Goal: Transaction & Acquisition: Purchase product/service

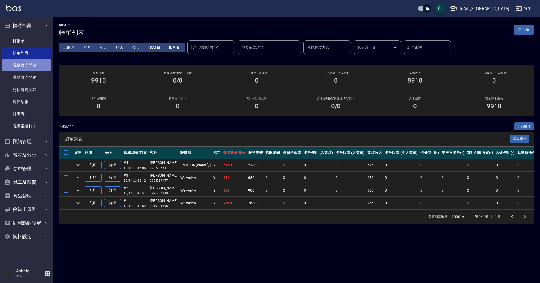
click at [35, 65] on link "現金收支登錄" at bounding box center [26, 65] width 49 height 12
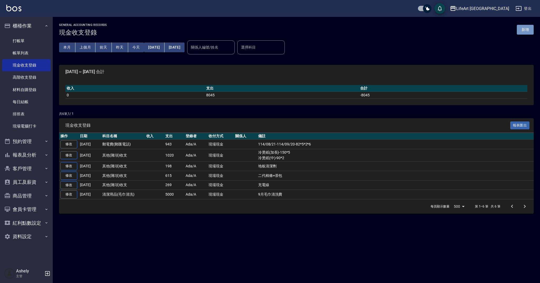
click at [531, 26] on button "新增" at bounding box center [525, 30] width 17 height 10
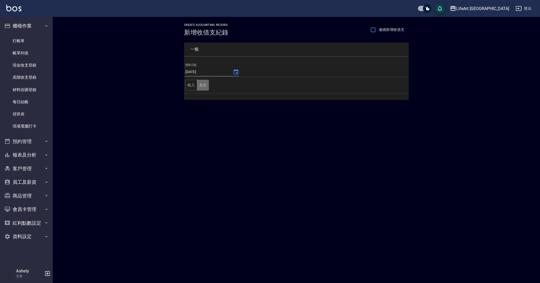
click at [202, 83] on button "支出" at bounding box center [203, 85] width 12 height 11
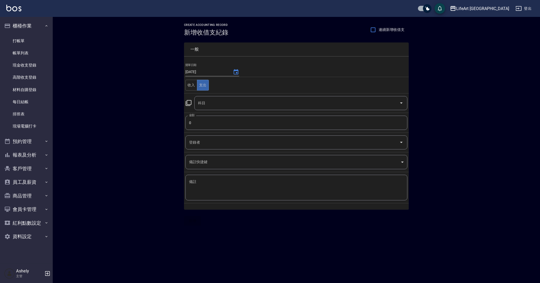
click at [212, 105] on input "科目" at bounding box center [297, 102] width 200 height 9
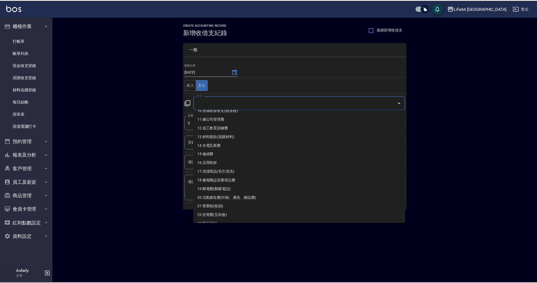
scroll to position [94, 0]
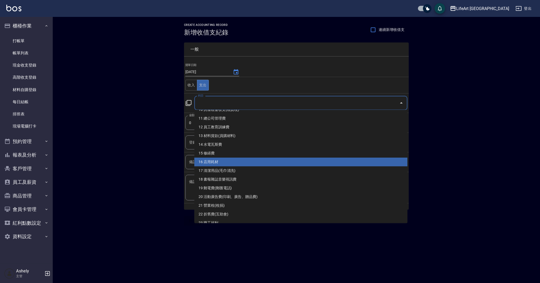
click at [309, 158] on li "16 店用耗材" at bounding box center [300, 161] width 213 height 9
type input "16 店用耗材"
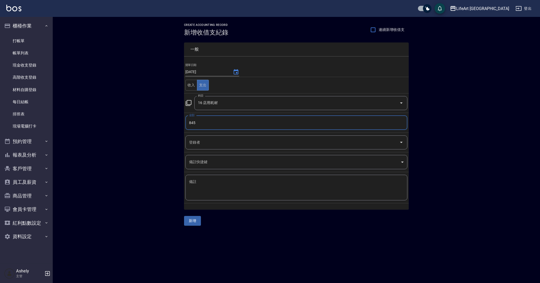
type input "845"
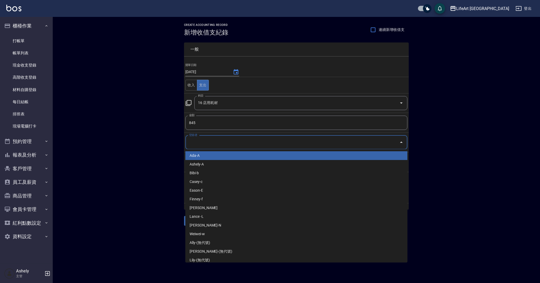
click at [210, 142] on input "登錄者" at bounding box center [292, 142] width 209 height 9
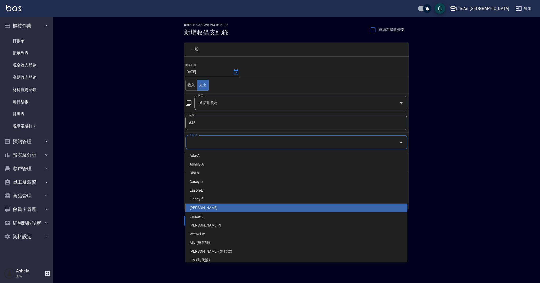
click at [209, 209] on li "[PERSON_NAME]" at bounding box center [296, 207] width 222 height 9
type input "[PERSON_NAME]"
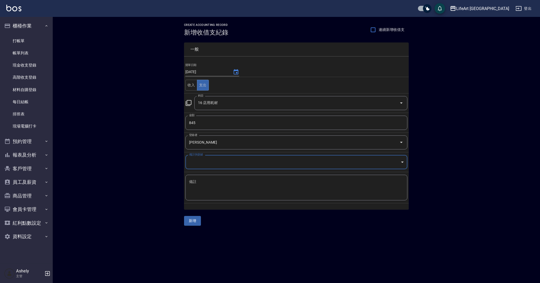
click at [201, 195] on textarea "備註" at bounding box center [296, 187] width 215 height 17
type textarea "透明圍布．保鮮膜"
click at [194, 222] on button "新增" at bounding box center [192, 221] width 17 height 10
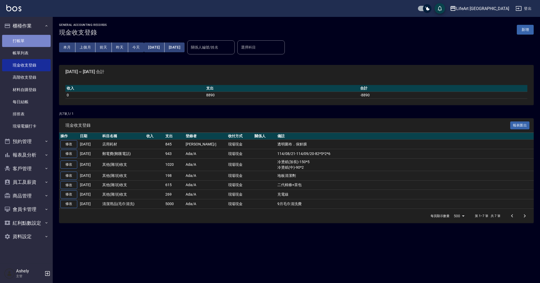
click at [19, 39] on link "打帳單" at bounding box center [26, 41] width 49 height 12
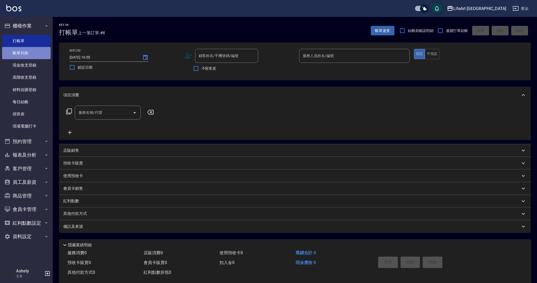
click at [37, 55] on link "帳單列表" at bounding box center [26, 53] width 49 height 12
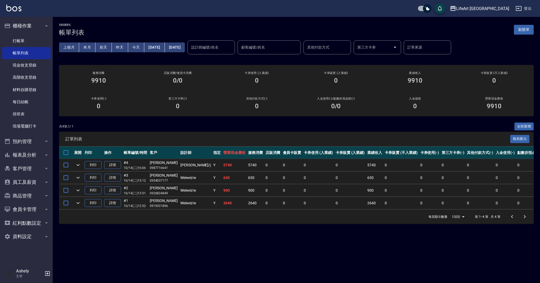
click at [209, 122] on div "共 4 筆, 1 / 1 全部展開" at bounding box center [296, 126] width 475 height 8
click at [532, 31] on button "新開單" at bounding box center [524, 30] width 20 height 10
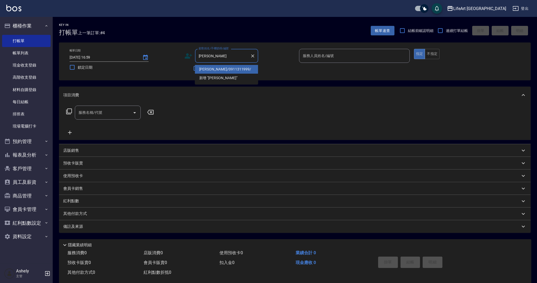
click at [251, 70] on li "[PERSON_NAME]/0911311999/" at bounding box center [226, 69] width 63 height 9
type input "[PERSON_NAME]/0911311999/"
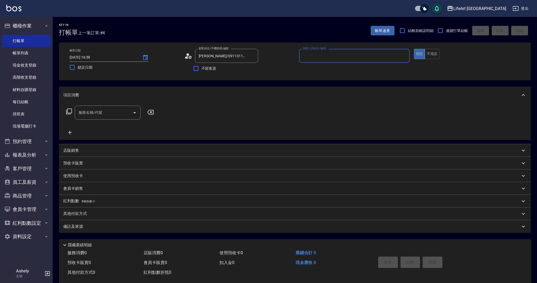
type input "Ashely-A"
click at [106, 108] on div "服務名稱/代號" at bounding box center [108, 114] width 66 height 14
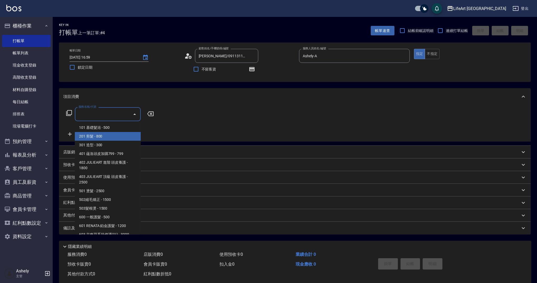
click at [104, 136] on span "201 剪髮 - 800" at bounding box center [108, 136] width 66 height 9
type input "201 剪髮(201)"
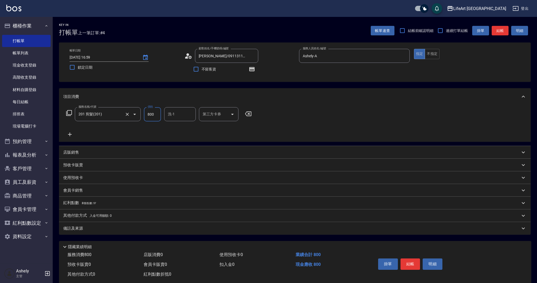
drag, startPoint x: 157, startPoint y: 112, endPoint x: 140, endPoint y: 115, distance: 17.6
click at [140, 115] on div "服務名稱/代號 201 剪髮(201) 服務名稱/代號 價格 800 價格 洗-1 洗-1 第三方卡券 第三方卡券" at bounding box center [159, 114] width 192 height 14
type input "945"
click at [256, 69] on button "button" at bounding box center [252, 69] width 13 height 13
click at [307, 79] on div "帳單日期 [DATE] 16:59 鎖定日期 顧客姓名/手機號碼/編號 [PERSON_NAME]/0911311999/ 顧客姓名/手機號碼/編號 不留客資…" at bounding box center [295, 61] width 472 height 39
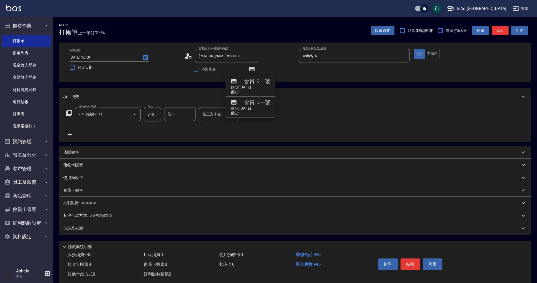
scroll to position [11, 0]
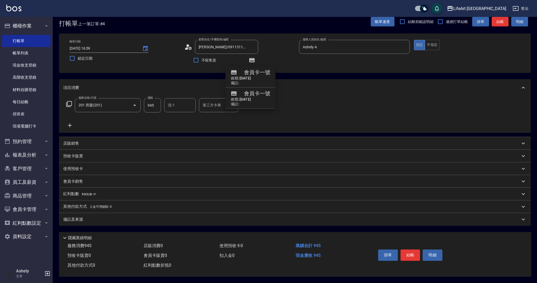
click at [87, 194] on p "紅利點數 剩餘點數: 57" at bounding box center [79, 194] width 33 height 6
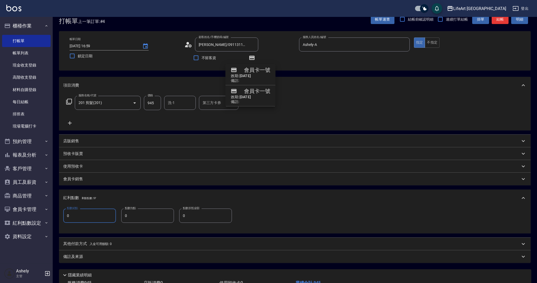
drag, startPoint x: 79, startPoint y: 215, endPoint x: 64, endPoint y: 215, distance: 14.5
click at [64, 215] on input "0" at bounding box center [89, 215] width 53 height 14
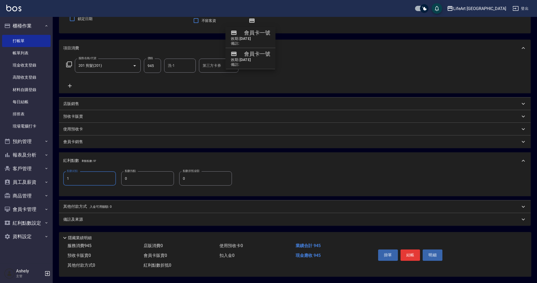
type input "1"
click at [92, 214] on div "備註及來源" at bounding box center [295, 219] width 472 height 13
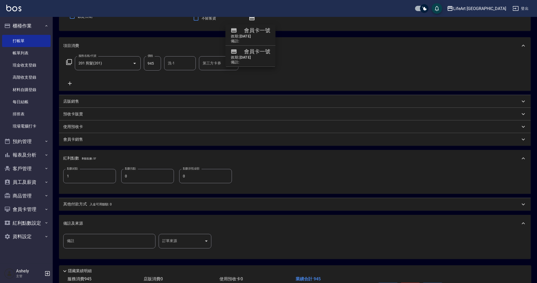
click at [196, 242] on body "LifeArt 蘆洲 登出 櫃檯作業 打帳單 帳單列表 現金收支登錄 高階收支登錄 材料自購登錄 每日結帳 排班表 現場電腦打卡 預約管理 預約管理 單日預約…" at bounding box center [268, 132] width 537 height 367
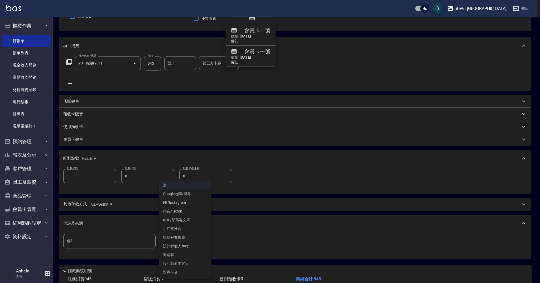
click at [192, 261] on li "設計師原本客人" at bounding box center [185, 263] width 53 height 9
type input "設計師原本客人"
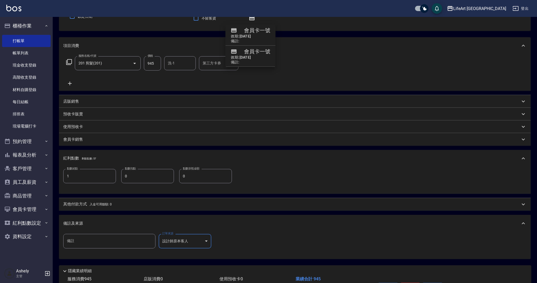
scroll to position [86, 0]
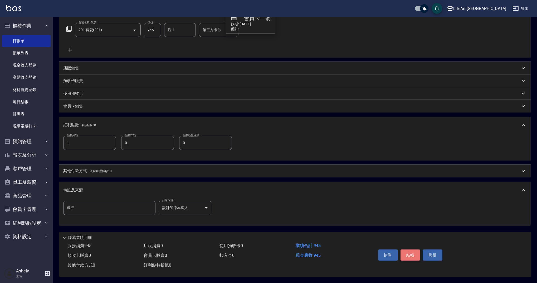
click at [414, 252] on button "結帳" at bounding box center [411, 254] width 20 height 11
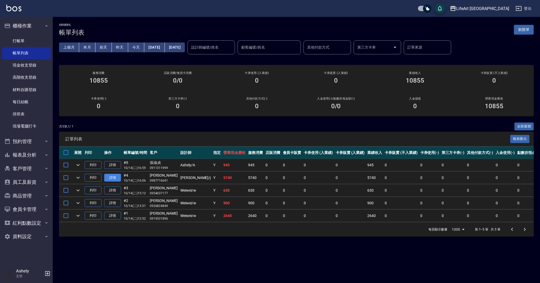
click at [113, 176] on link "詳情" at bounding box center [112, 178] width 17 height 8
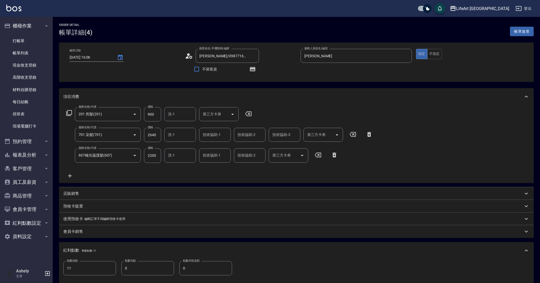
type input "[DATE] 16:06"
type input "[PERSON_NAME]/0987716641/"
type input "[PERSON_NAME]"
type input "11"
drag, startPoint x: 74, startPoint y: 93, endPoint x: 78, endPoint y: 105, distance: 12.3
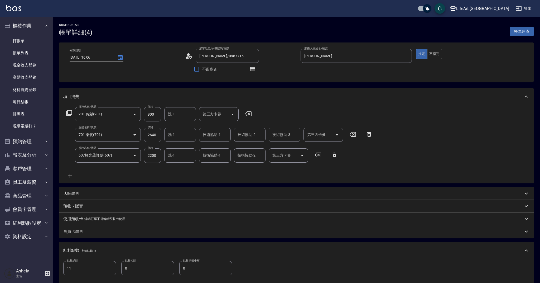
click at [74, 93] on div "項目消費" at bounding box center [296, 96] width 475 height 17
click at [78, 105] on div "服務名稱/代號 201 剪髮(201) 服務名稱/代號 價格 900 價格 洗-1 洗-1 第三方卡券 第三方卡券 服務名稱/代號 701 染髮(701) 服…" at bounding box center [296, 144] width 475 height 78
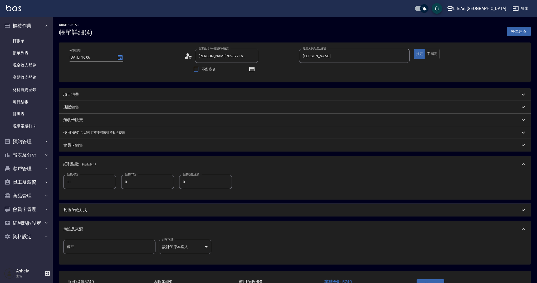
click at [71, 107] on p "店販銷售" at bounding box center [71, 107] width 16 height 6
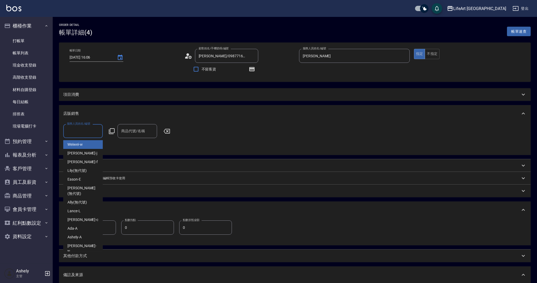
click at [91, 130] on input "服務人員姓名/編號" at bounding box center [83, 130] width 35 height 9
click at [86, 154] on div "[PERSON_NAME]" at bounding box center [83, 153] width 40 height 9
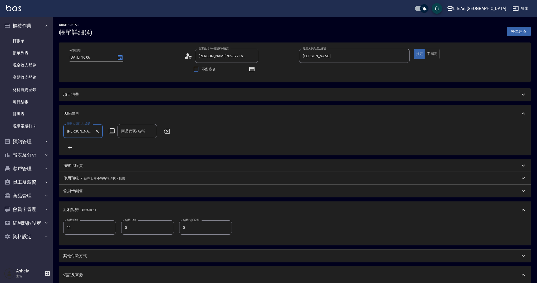
type input "[PERSON_NAME]"
click at [134, 133] on input "商品代號/名稱" at bounding box center [137, 130] width 35 height 9
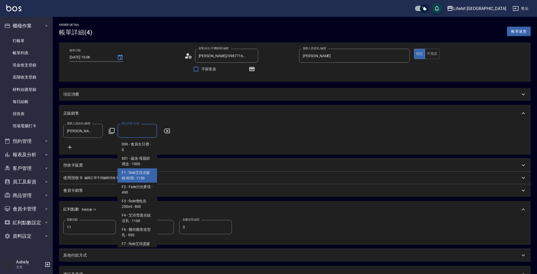
click at [140, 179] on span "F1 - fiole艾淂洗髮精 輕潤 - 1150" at bounding box center [138, 176] width 40 height 14
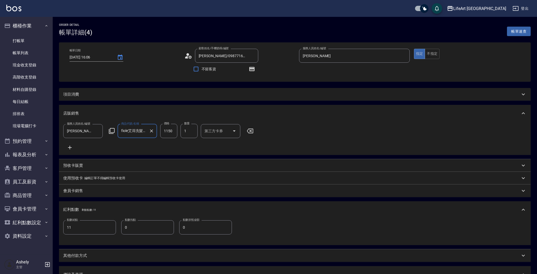
type input "fiole艾淂洗髮精 輕潤"
drag, startPoint x: 175, startPoint y: 133, endPoint x: 159, endPoint y: 132, distance: 16.9
click at [159, 132] on div "服務人員姓名/編號 [PERSON_NAME] 服務人員姓名/編號 商品代號/名稱 fiole艾淂洗髮精 輕潤 商品代號/名稱 價格 1150 價格 數量 1…" at bounding box center [160, 131] width 194 height 14
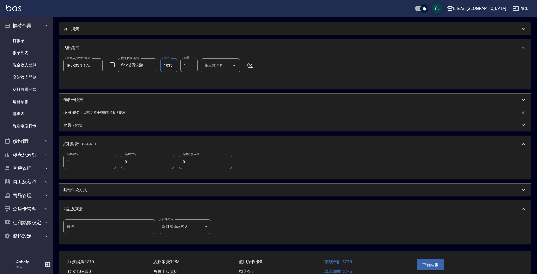
scroll to position [97, 0]
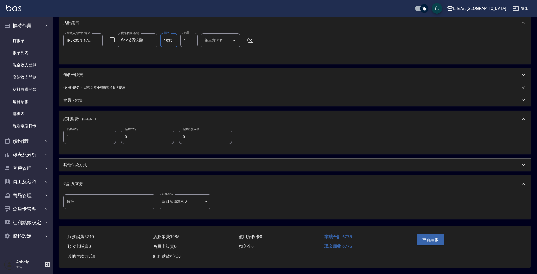
type input "1035"
click at [87, 136] on input "11" at bounding box center [89, 137] width 53 height 14
type input "13"
click at [439, 237] on button "重新結帳" at bounding box center [431, 239] width 28 height 11
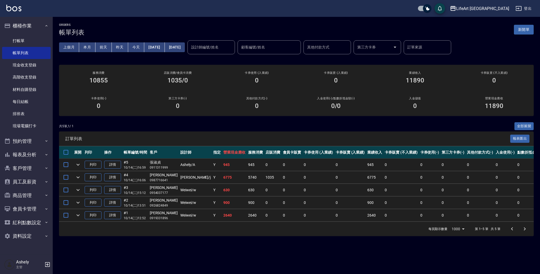
click at [540, 44] on div "ORDERS 帳單列表 新開單 上個月 本月 [DATE] [DATE] [DATE] [DATE] [DATE] 設計師編號/姓名 設計師編號/姓名 顧客編…" at bounding box center [296, 130] width 487 height 226
drag, startPoint x: 540, startPoint y: 50, endPoint x: 540, endPoint y: 67, distance: 17.1
click at [540, 67] on div "ORDERS 帳單列表 新開單 上個月 本月 [DATE] [DATE] [DATE] [DATE] [DATE] 設計師編號/姓名 設計師編號/姓名 顧客編…" at bounding box center [296, 130] width 487 height 226
click at [295, 118] on div "ORDERS 帳單列表 新開單 上個月 本月 [DATE] [DATE] [DATE] [DATE] [DATE] 設計師編號/姓名 設計師編號/姓名 顧客編…" at bounding box center [296, 130] width 487 height 226
click at [518, 32] on button "新開單" at bounding box center [524, 30] width 20 height 10
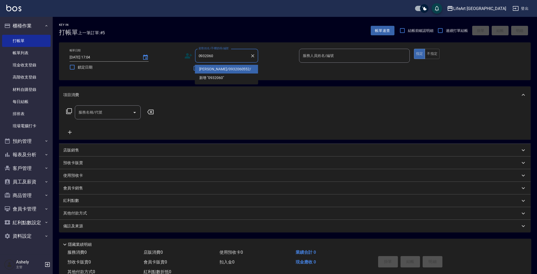
click at [222, 70] on li "[PERSON_NAME]/0932060552/" at bounding box center [226, 69] width 63 height 9
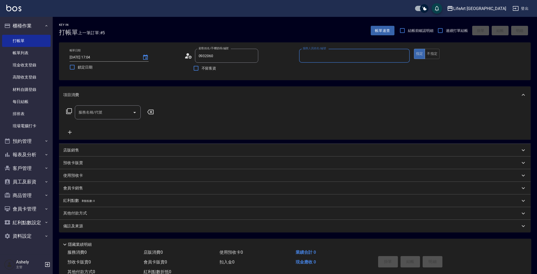
type input "[PERSON_NAME]/0932060552/"
type input "Ashely-A"
click at [118, 107] on div "服務名稱/代號" at bounding box center [108, 112] width 66 height 14
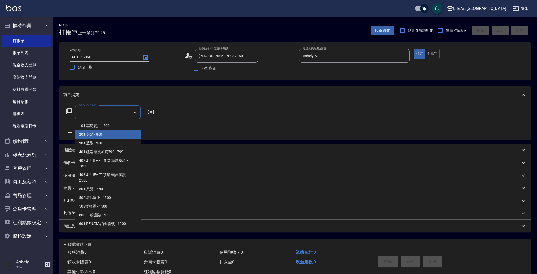
click at [112, 134] on span "201 剪髮 - 800" at bounding box center [108, 134] width 66 height 9
type input "201 剪髮(201)"
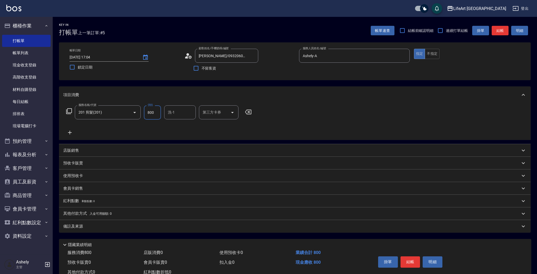
drag, startPoint x: 160, startPoint y: 111, endPoint x: 146, endPoint y: 112, distance: 14.8
click at [146, 112] on input "800" at bounding box center [152, 112] width 17 height 14
type input "1000"
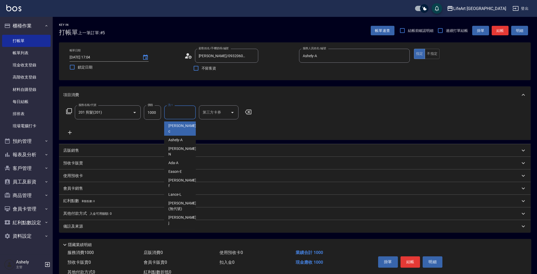
click at [179, 109] on input "洗-1" at bounding box center [180, 112] width 27 height 9
click at [183, 229] on span "Lily (無代號)" at bounding box center [178, 232] width 19 height 6
type input "Lily(無代號)"
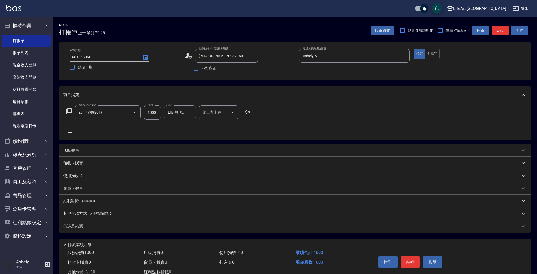
click at [103, 226] on div "備註及來源" at bounding box center [291, 227] width 457 height 6
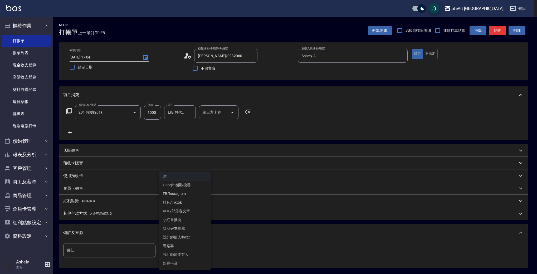
drag, startPoint x: 175, startPoint y: 247, endPoint x: 182, endPoint y: 248, distance: 7.2
click at [176, 248] on body "LifeArt 蘆洲 登出 櫃檯作業 打帳單 帳單列表 現金收支登錄 高階收支登錄 材料自購登錄 每日結帳 排班表 現場電腦打卡 預約管理 預約管理 單日預約…" at bounding box center [268, 162] width 537 height 325
click at [184, 252] on li "設計師原本客人" at bounding box center [185, 255] width 53 height 9
type input "設計師原本客人"
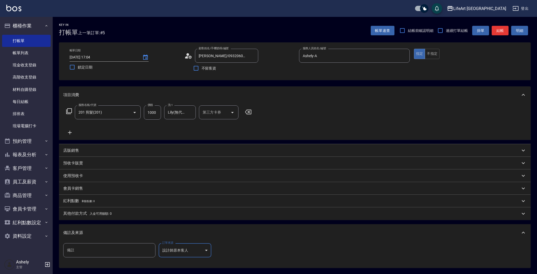
scroll to position [54, 0]
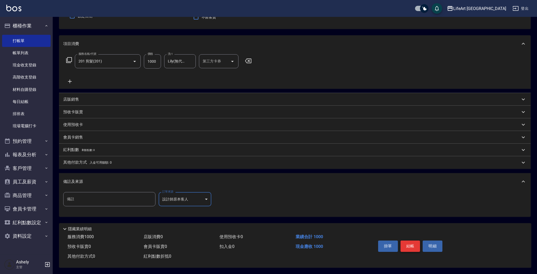
click at [406, 241] on button "結帳" at bounding box center [411, 246] width 20 height 11
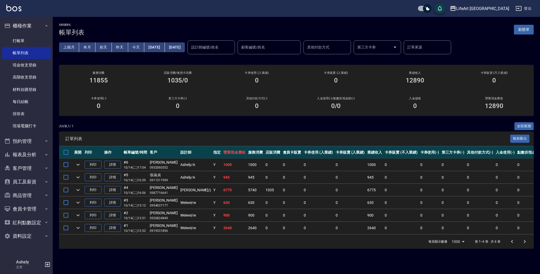
click at [521, 27] on button "新開單" at bounding box center [524, 30] width 20 height 10
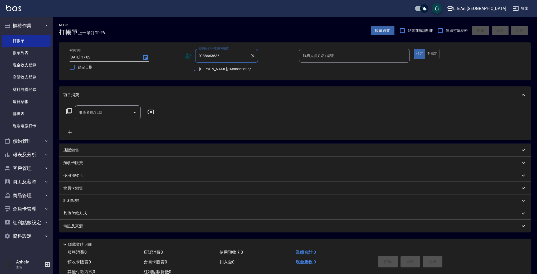
click at [213, 70] on li "[PERSON_NAME]/0988663636/" at bounding box center [226, 69] width 63 height 9
type input "[PERSON_NAME]/0988663636/"
type input "Ashely-A"
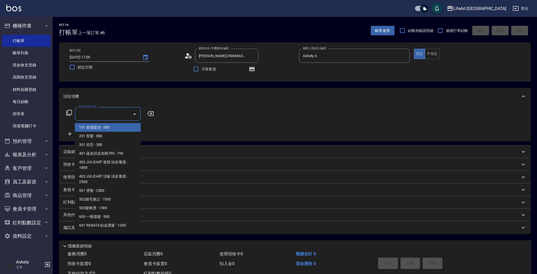
click at [102, 113] on input "服務名稱/代號" at bounding box center [103, 113] width 53 height 9
click at [101, 137] on span "201 剪髮 - 800" at bounding box center [108, 136] width 66 height 9
type input "201 剪髮(201)"
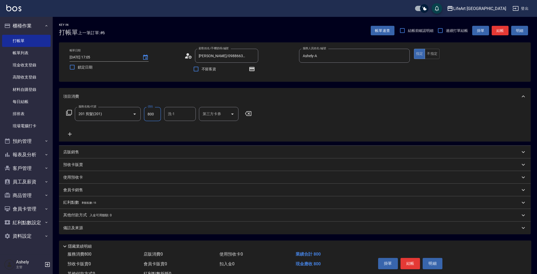
drag, startPoint x: 156, startPoint y: 113, endPoint x: 141, endPoint y: 114, distance: 15.3
click at [141, 114] on div "服務名稱/代號 201 剪髮(201) 服務名稱/代號 價格 800 價格 洗-1 洗-1 第三方卡券 第三方卡券" at bounding box center [159, 114] width 192 height 14
type input "100"
click at [109, 232] on div "備註及來源" at bounding box center [295, 228] width 472 height 13
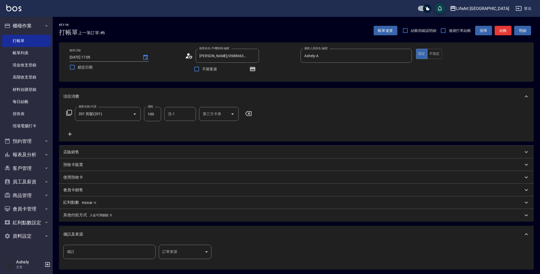
click at [204, 258] on body "LifeArt 蘆洲 登出 櫃檯作業 打帳單 帳單列表 現金收支登錄 高階收支登錄 材料自購登錄 每日結帳 排班表 現場電腦打卡 預約管理 預約管理 單日預約…" at bounding box center [270, 163] width 540 height 327
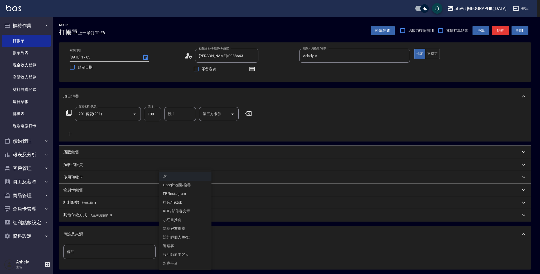
click at [196, 253] on li "設計師原本客人" at bounding box center [185, 255] width 53 height 9
type input "設計師原本客人"
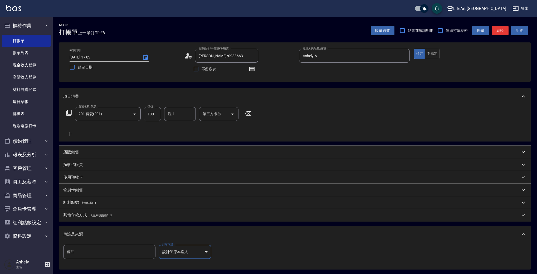
scroll to position [55, 0]
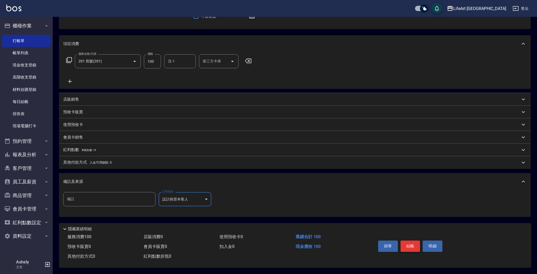
click at [416, 242] on button "結帳" at bounding box center [411, 246] width 20 height 11
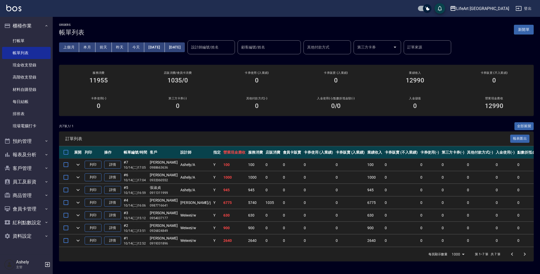
click at [525, 30] on button "新開單" at bounding box center [524, 30] width 20 height 10
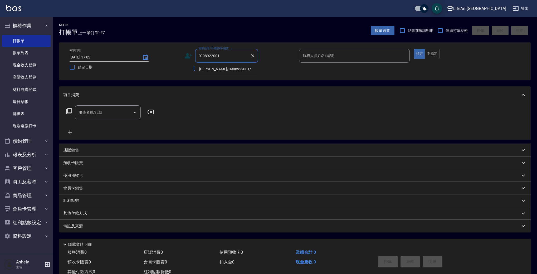
click at [220, 68] on li "[PERSON_NAME]/0908922001/" at bounding box center [226, 69] width 63 height 9
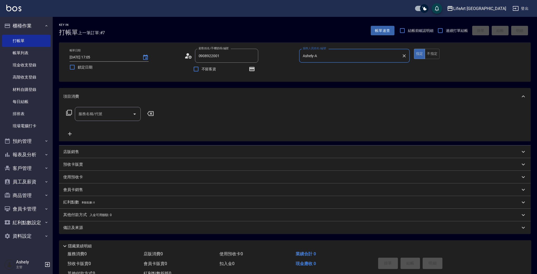
type input "[PERSON_NAME]/0908922001/"
type input "Ashely-A"
click at [253, 69] on icon "button" at bounding box center [252, 69] width 4 height 3
click at [121, 112] on input "服務名稱/代號" at bounding box center [103, 113] width 53 height 9
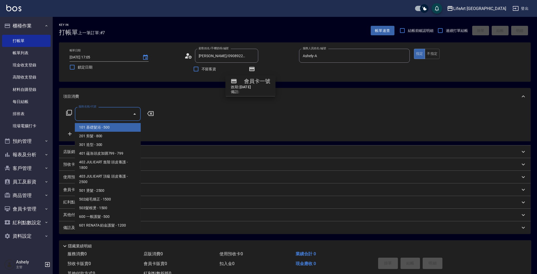
click at [106, 129] on span "101 基礎髮浴 - 500" at bounding box center [108, 127] width 66 height 9
type input "101 基礎髮浴 (101)"
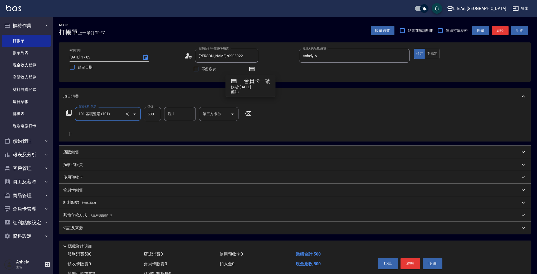
click at [71, 133] on icon at bounding box center [69, 134] width 13 height 6
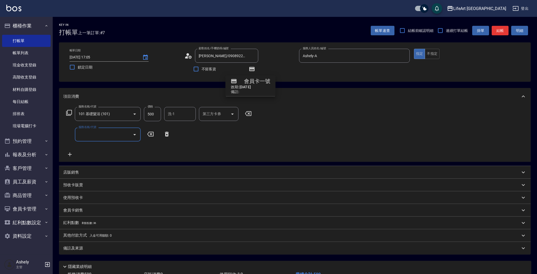
click at [103, 130] on input "服務名稱/代號" at bounding box center [103, 134] width 53 height 9
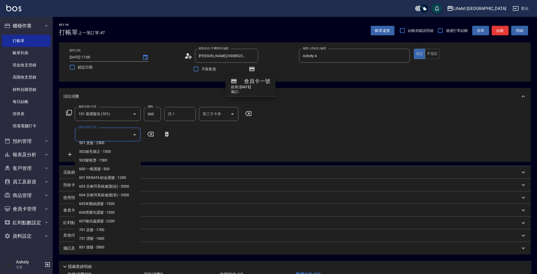
scroll to position [70, 0]
click at [112, 185] on span "603 京喚羽系統修護(短) - 3000" at bounding box center [108, 185] width 66 height 9
type input "603 京喚羽系統修護(短)(603)"
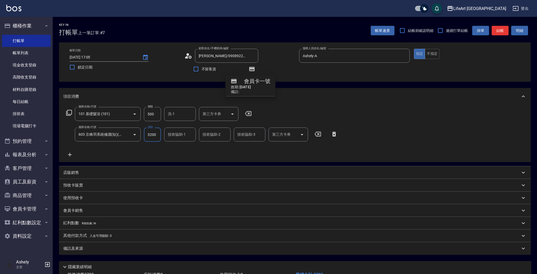
type input "3200"
drag, startPoint x: 155, startPoint y: 113, endPoint x: 115, endPoint y: 114, distance: 40.4
click at [115, 114] on div "服務名稱/代號 101 基礎髮浴 (101) 服務名稱/代號 價格 500 價格 洗-1 洗-1 第三方卡券 第三方卡券" at bounding box center [159, 114] width 192 height 14
type input "850"
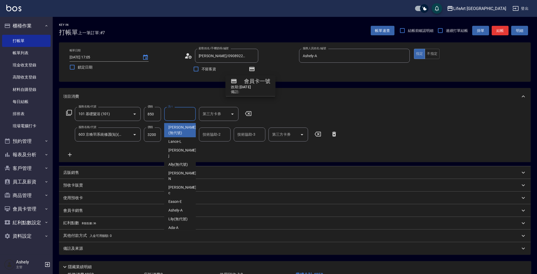
click at [188, 114] on input "洗-1" at bounding box center [180, 113] width 27 height 9
click at [185, 183] on div "Casey -c" at bounding box center [180, 190] width 32 height 14
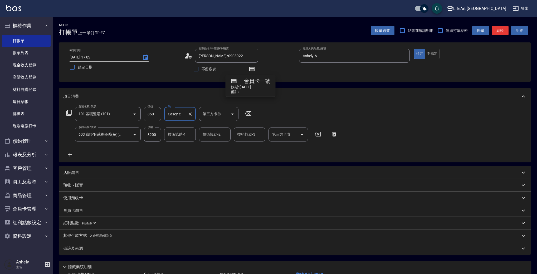
type input "Casey-c"
click at [184, 132] on div "技術協助-1 技術協助-1" at bounding box center [180, 135] width 32 height 14
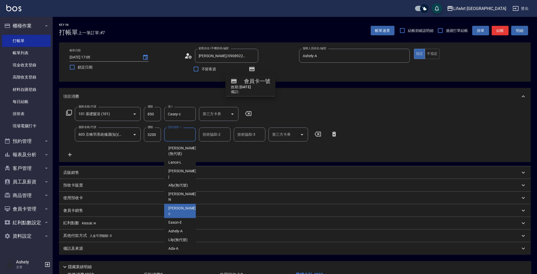
click at [184, 204] on div "Casey -c" at bounding box center [180, 211] width 32 height 14
type input "Casey-c"
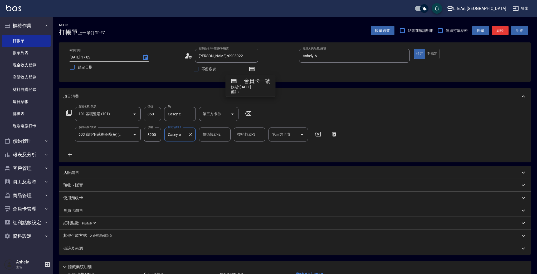
click at [203, 152] on div "服務名稱/代號 101 基礎髮浴 (101) 服務名稱/代號 價格 850 價格 洗-1 Casey-c 洗-1 第三方卡券 第三方卡券 服務名稱/代號 60…" at bounding box center [202, 132] width 278 height 51
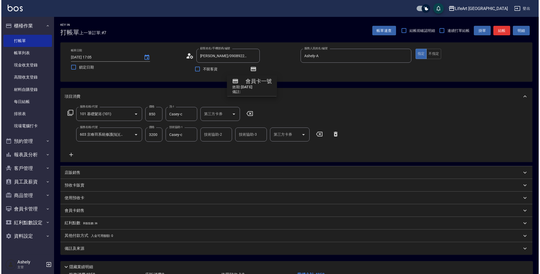
scroll to position [40, 0]
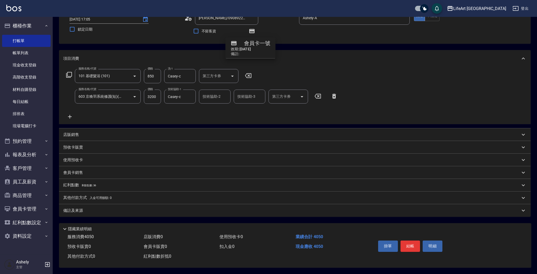
click at [92, 185] on p "紅利點數 剩餘點數: 36" at bounding box center [79, 186] width 33 height 6
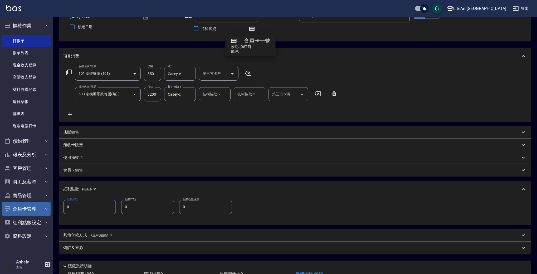
drag, startPoint x: 92, startPoint y: 204, endPoint x: 36, endPoint y: 204, distance: 55.6
click at [36, 204] on div "LifeArt 蘆洲 登出 櫃檯作業 打帳單 帳單列表 現金收支登錄 高階收支登錄 材料自購登錄 每日結帳 排班表 現場電腦打卡 預約管理 預約管理 單日預約…" at bounding box center [268, 136] width 537 height 352
click at [85, 210] on input "80" at bounding box center [89, 207] width 53 height 14
type input "8"
click at [90, 244] on div "備註及來源" at bounding box center [295, 248] width 472 height 13
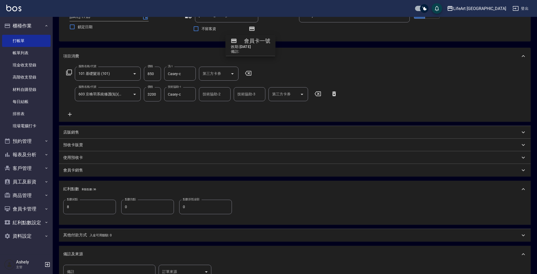
click at [188, 270] on body "LifeArt 蘆洲 登出 櫃檯作業 打帳單 帳單列表 現金收支登錄 高階收支登錄 材料自購登錄 每日結帳 排班表 現場電腦打卡 預約管理 預約管理 單日預約…" at bounding box center [268, 153] width 537 height 387
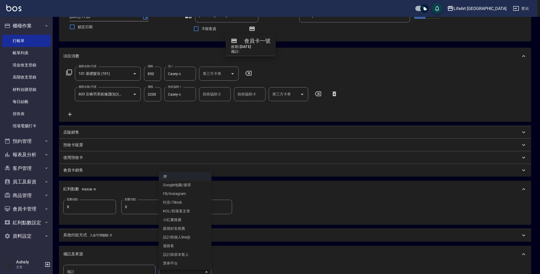
click at [183, 253] on li "設計師原本客人" at bounding box center [185, 255] width 53 height 9
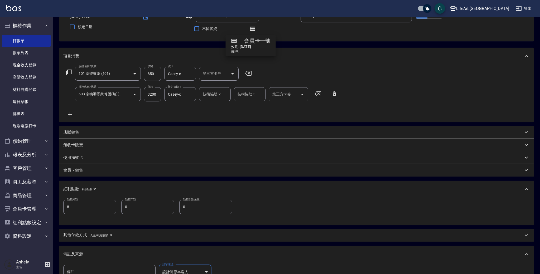
type input "設計師原本客人"
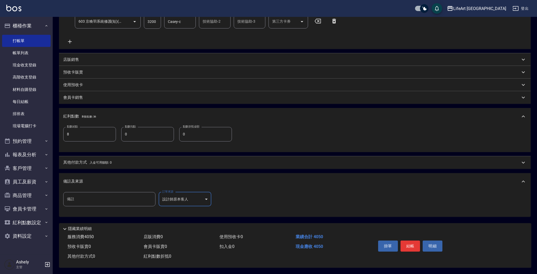
scroll to position [116, 0]
click at [411, 243] on button "結帳" at bounding box center [411, 246] width 20 height 11
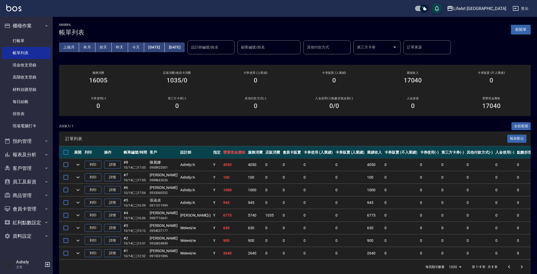
click at [526, 32] on button "新開單" at bounding box center [521, 30] width 20 height 10
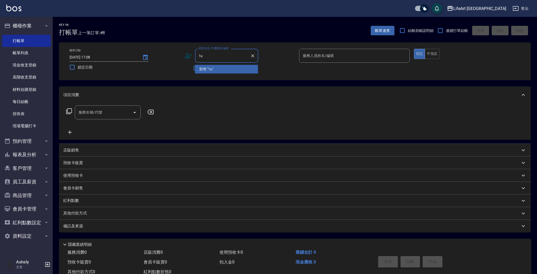
type input "1"
click at [236, 70] on li "[PERSON_NAME]/0930236852/" at bounding box center [226, 69] width 63 height 9
type input "[PERSON_NAME]/0930236852/"
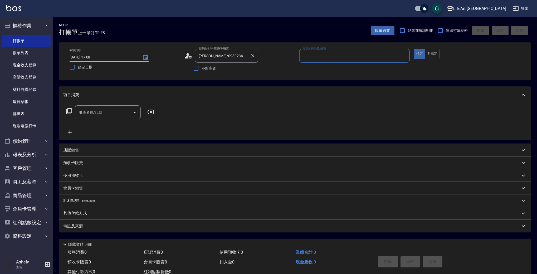
type input "[PERSON_NAME]"
click at [187, 57] on icon at bounding box center [186, 57] width 3 height 2
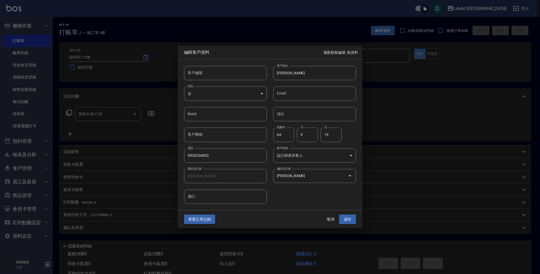
click at [207, 221] on button "查看訂單記錄" at bounding box center [199, 220] width 31 height 10
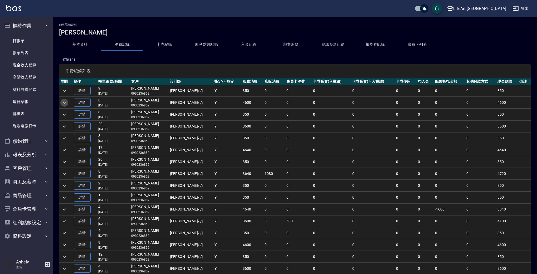
click at [65, 102] on icon "expand row" at bounding box center [64, 103] width 6 height 6
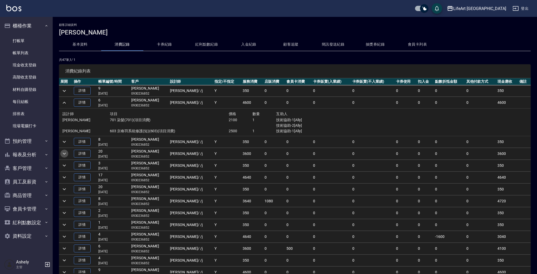
click at [67, 154] on icon "expand row" at bounding box center [64, 154] width 6 height 6
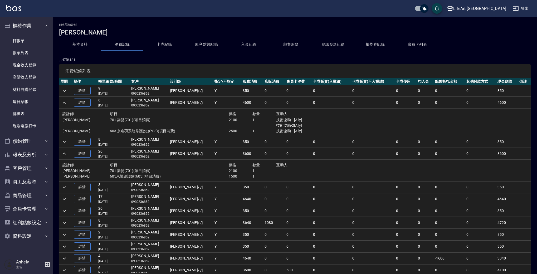
scroll to position [25, 0]
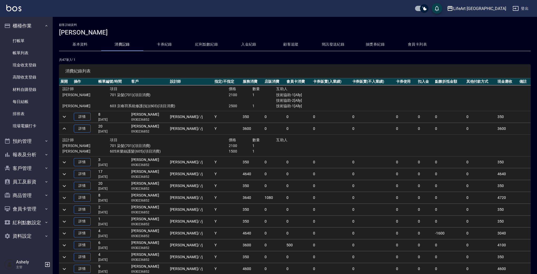
click at [85, 41] on button "基本資料" at bounding box center [80, 44] width 42 height 13
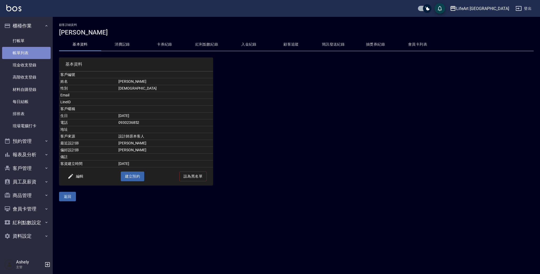
click at [23, 52] on link "帳單列表" at bounding box center [26, 53] width 49 height 12
